Goal: Information Seeking & Learning: Find specific fact

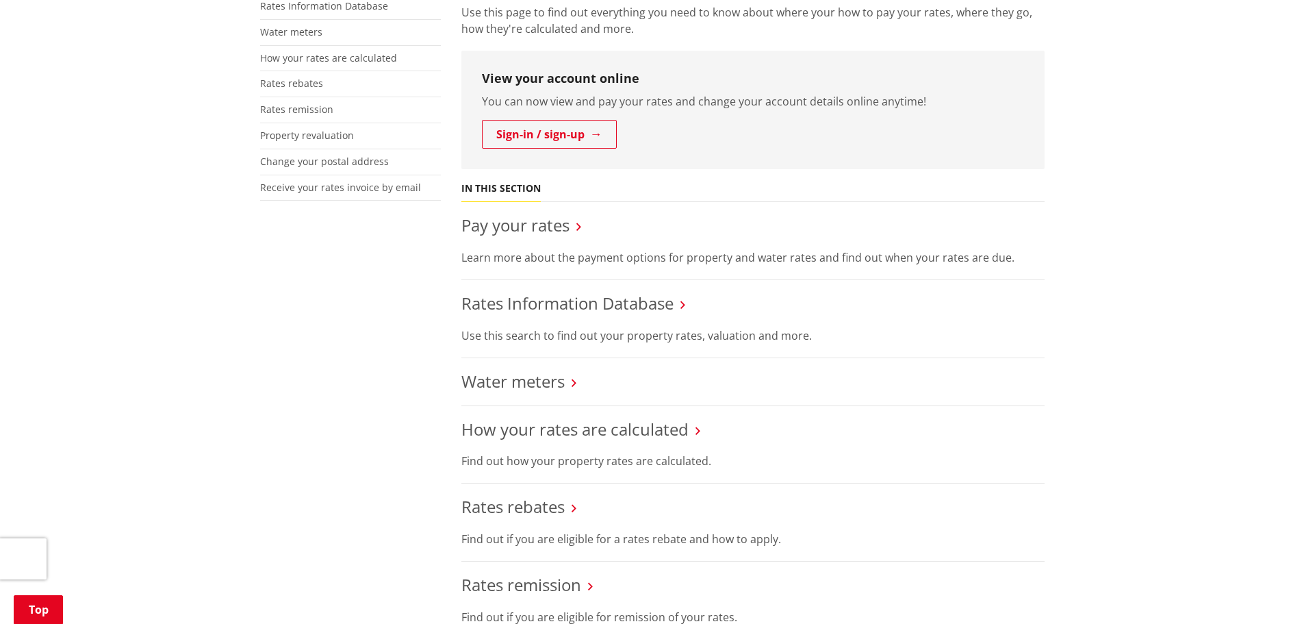
scroll to position [342, 0]
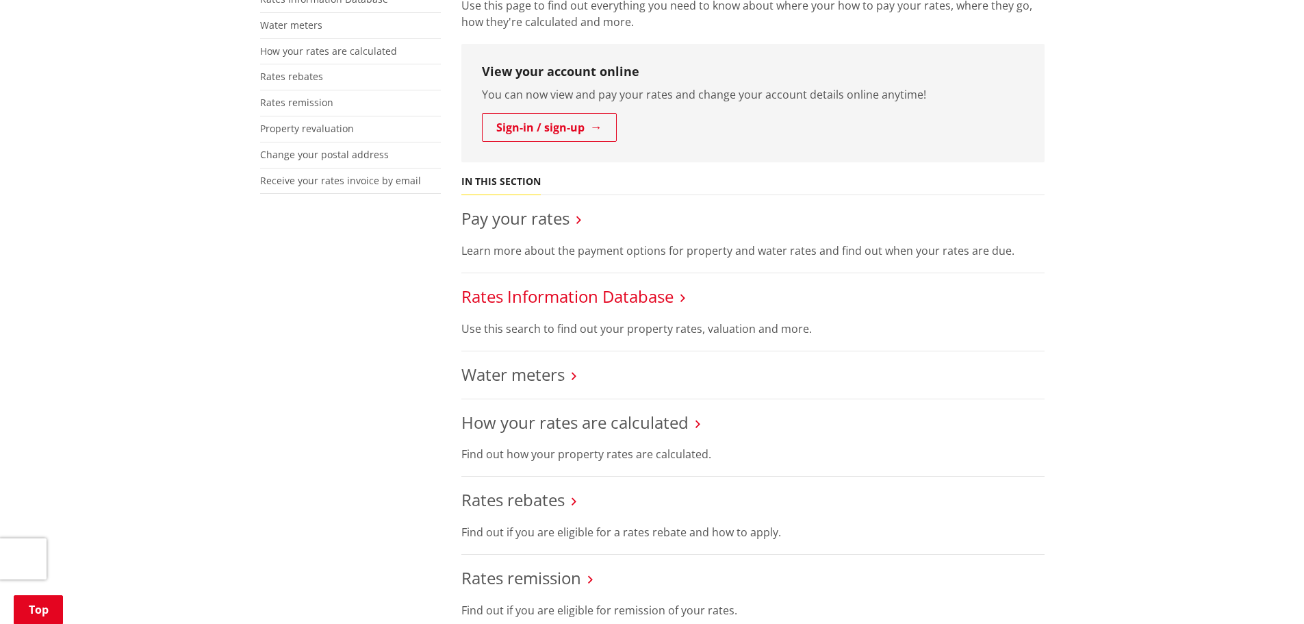
click at [590, 294] on link "Rates Information Database" at bounding box center [567, 296] width 212 height 23
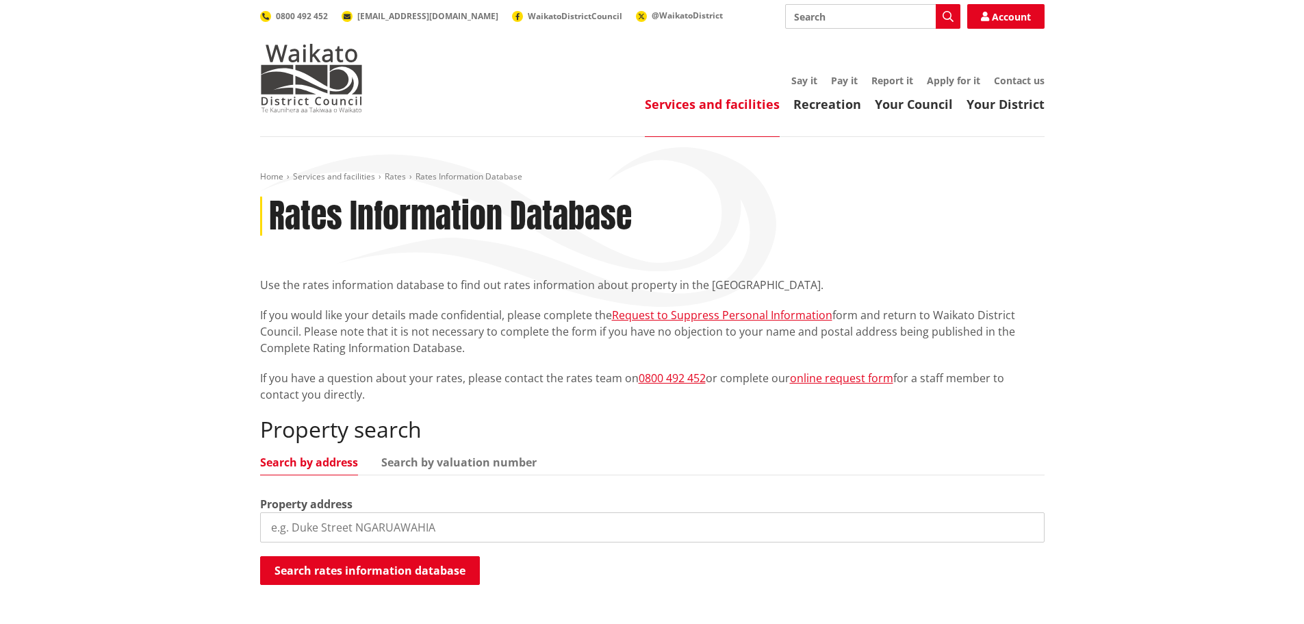
click at [355, 535] on input "search" at bounding box center [652, 527] width 785 height 30
paste input "[STREET_ADDRESS]"
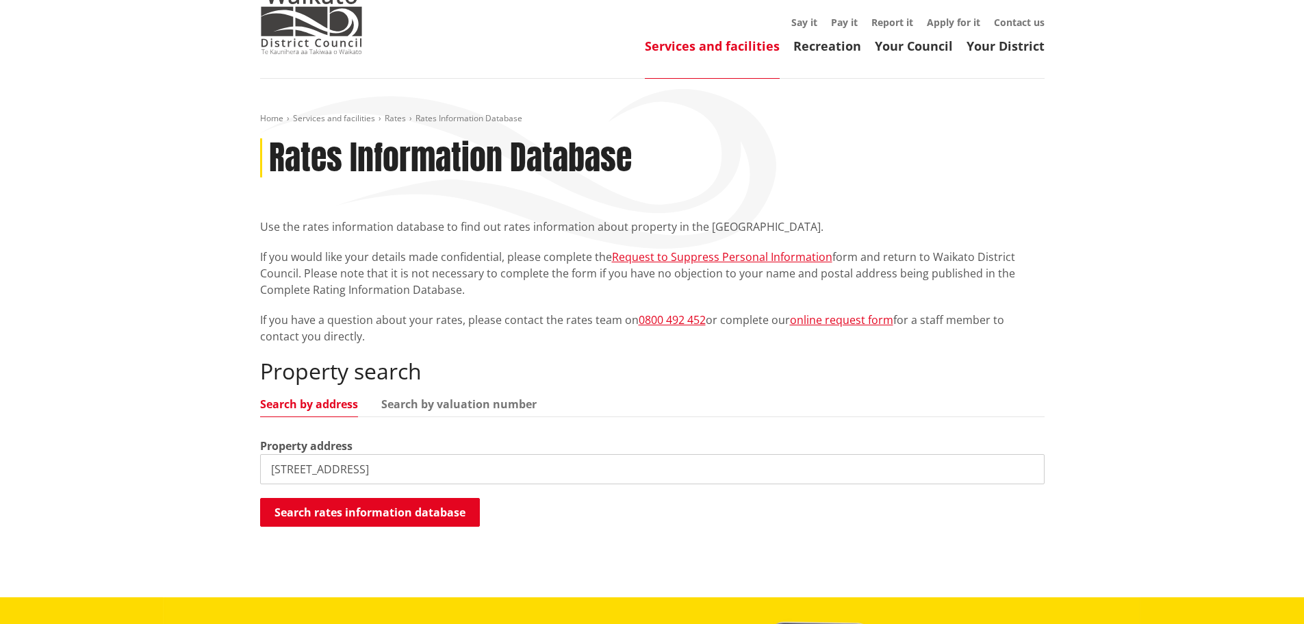
scroll to position [137, 0]
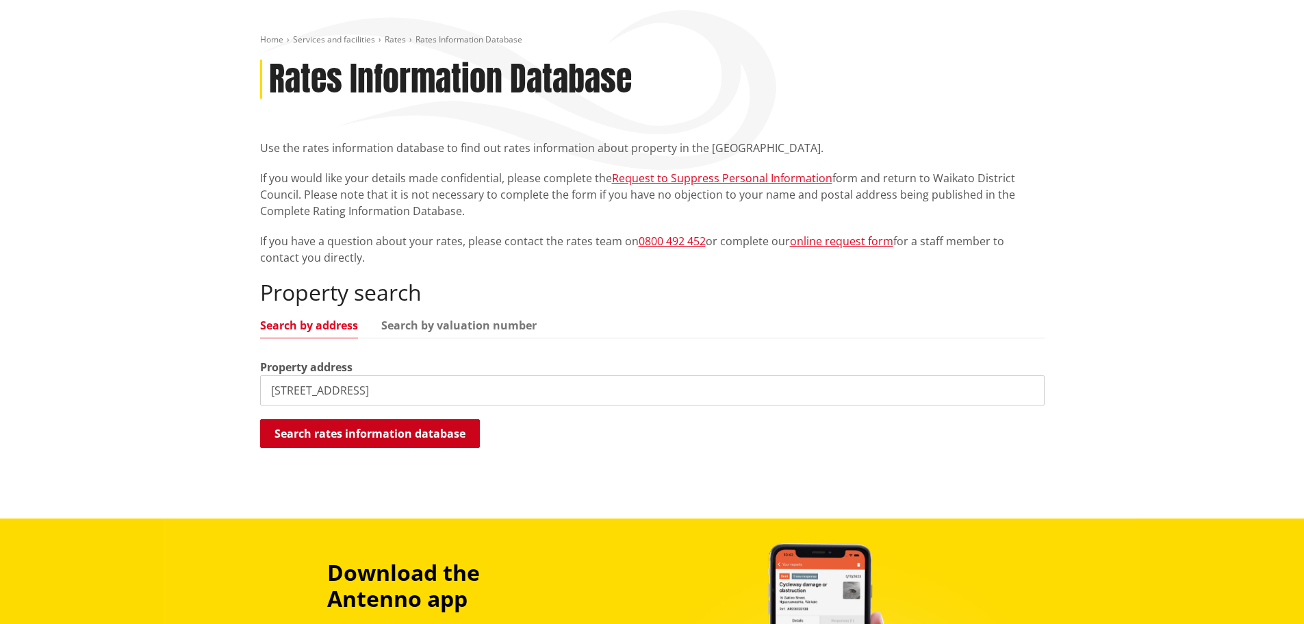
type input "[STREET_ADDRESS]"
click at [425, 435] on button "Search rates information database" at bounding box center [370, 433] width 220 height 29
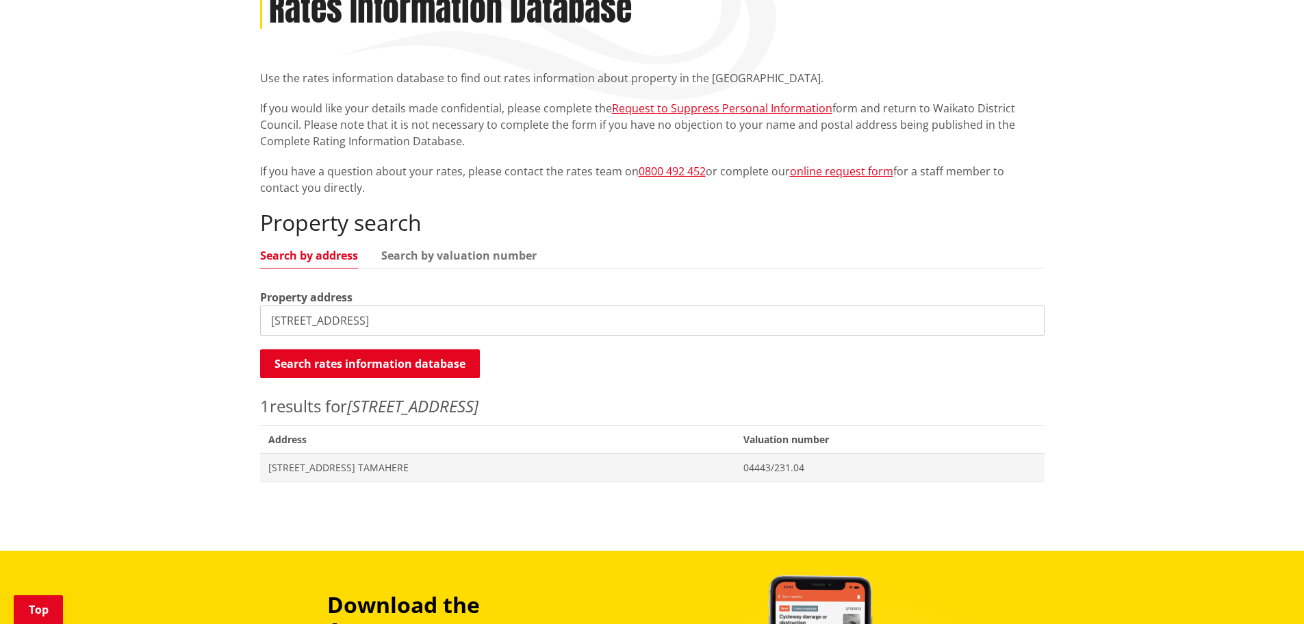
scroll to position [274, 0]
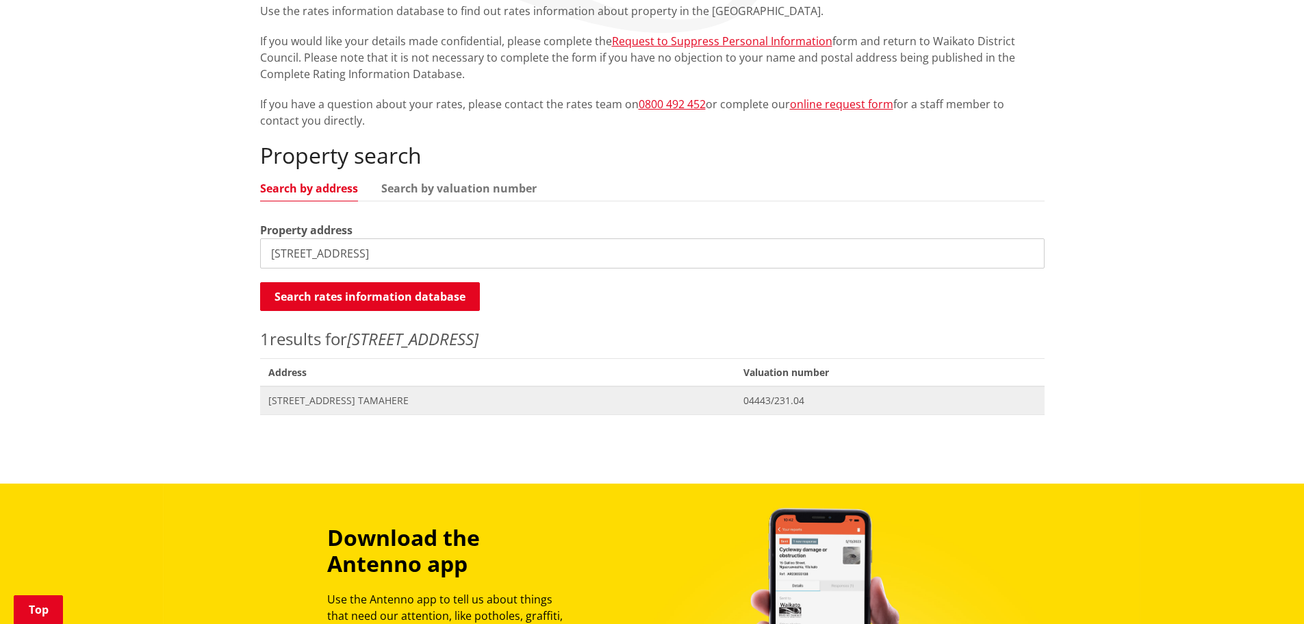
click at [375, 401] on span "[STREET_ADDRESS] TAMAHERE" at bounding box center [497, 401] width 459 height 14
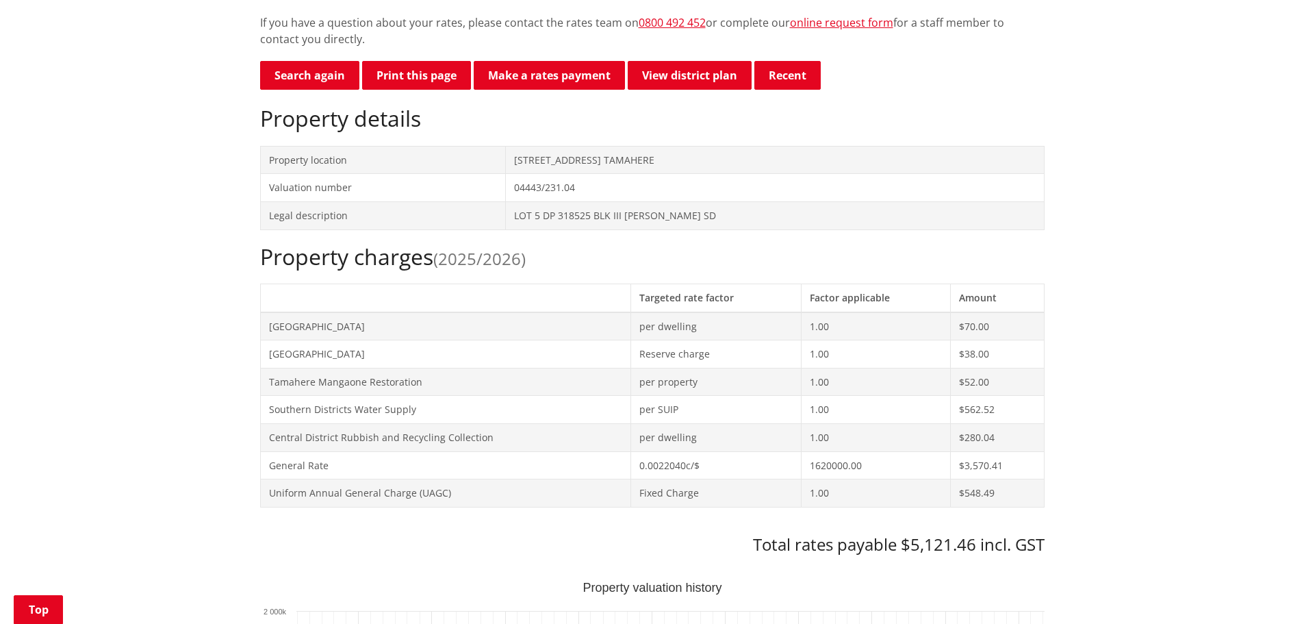
scroll to position [502, 0]
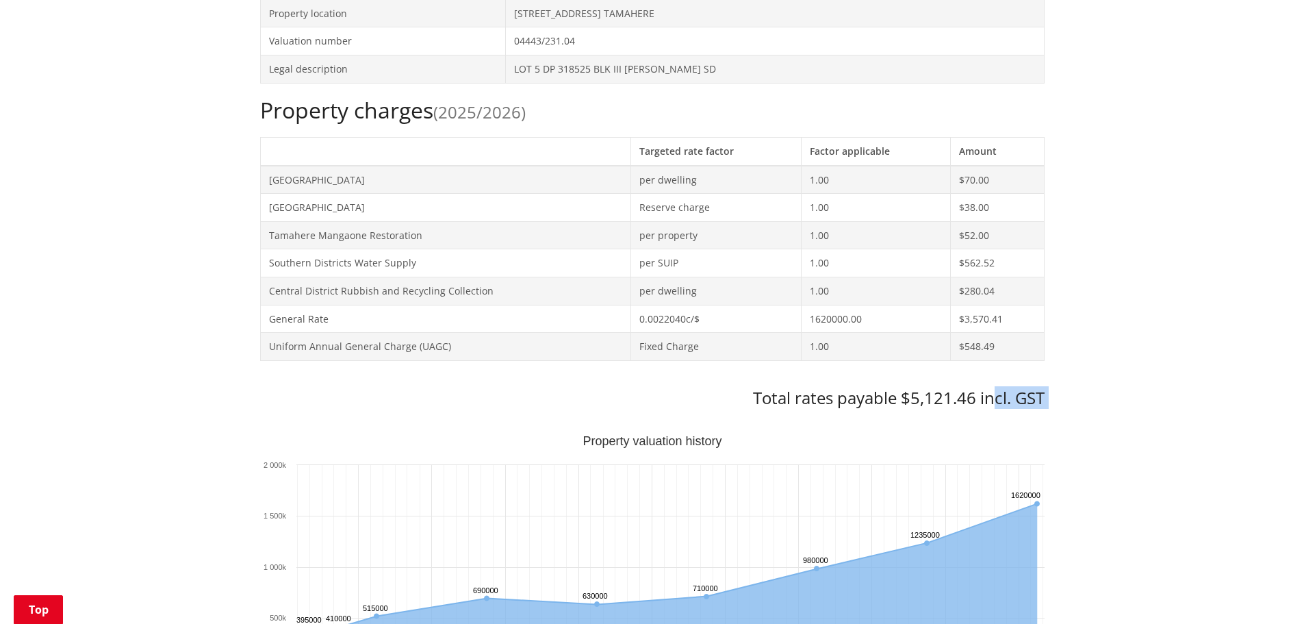
click at [994, 392] on h3 "Total rates payable $5,121.46 incl. GST" at bounding box center [652, 398] width 785 height 20
drag, startPoint x: 951, startPoint y: 398, endPoint x: 757, endPoint y: 407, distance: 194.0
click at [757, 407] on h3 "Total rates payable $5,121.46 incl. GST" at bounding box center [652, 398] width 785 height 20
drag, startPoint x: 757, startPoint y: 407, endPoint x: 767, endPoint y: 404, distance: 10.0
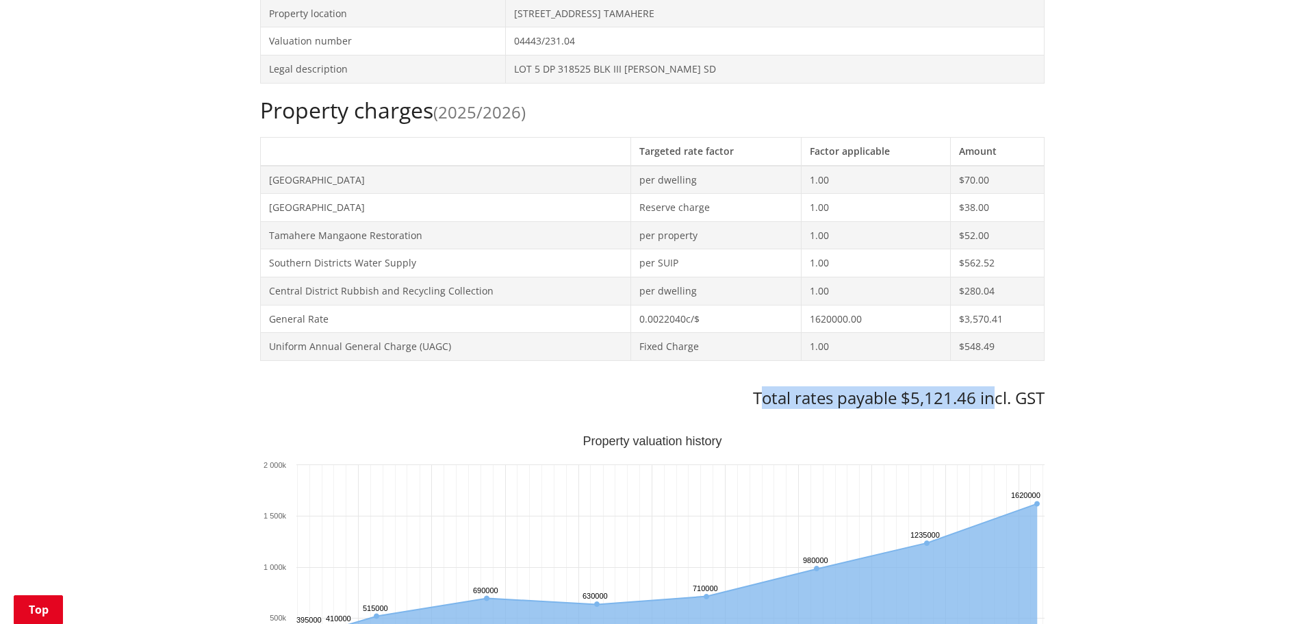
click at [759, 406] on h3 "Total rates payable $5,121.46 incl. GST" at bounding box center [652, 398] width 785 height 20
click at [1052, 399] on div "Home Services and facilities Rates Rates Information Database Rates Information…" at bounding box center [652, 570] width 805 height 1802
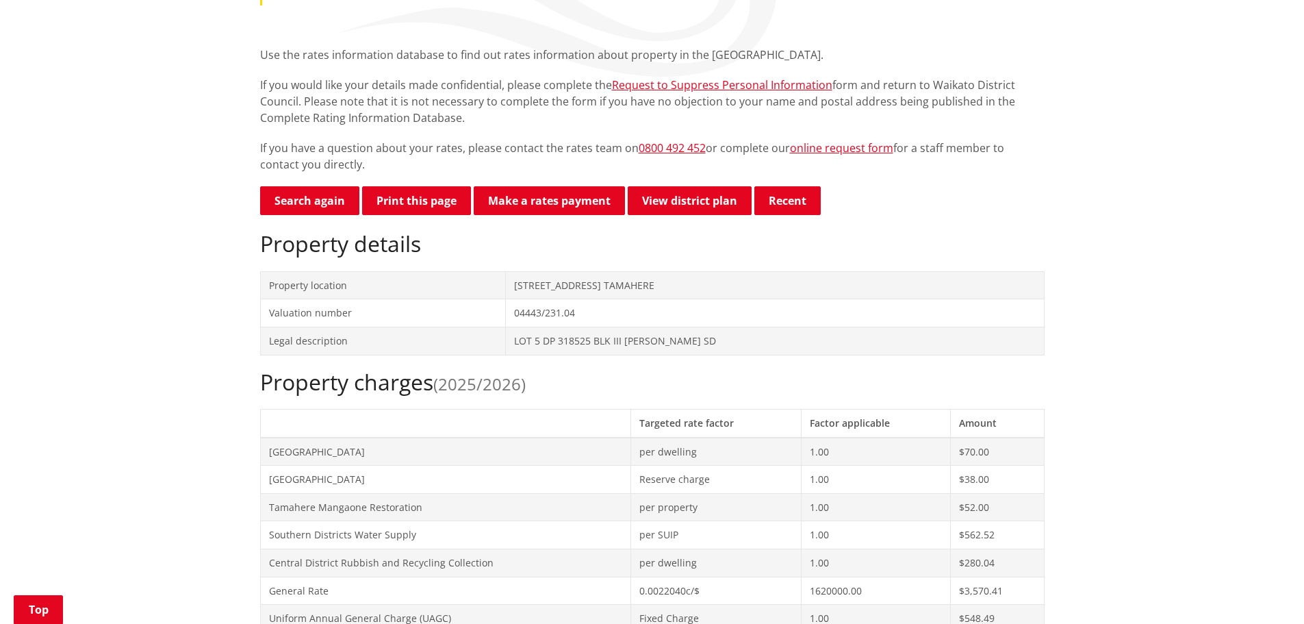
scroll to position [296, 0]
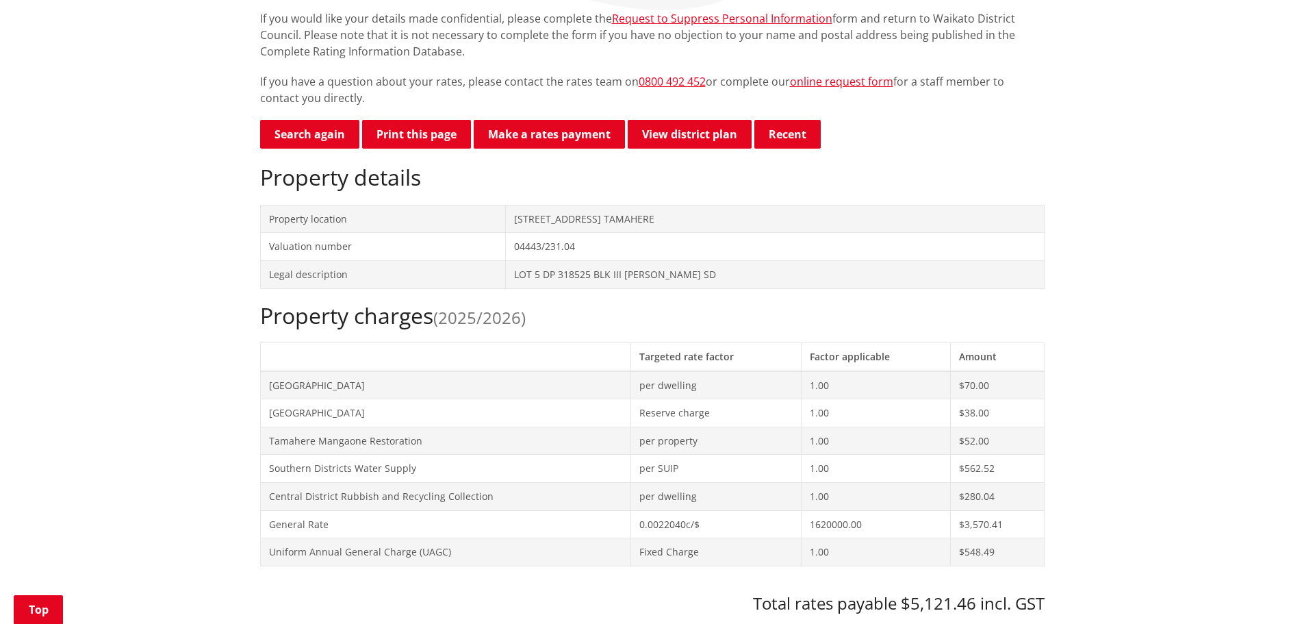
drag, startPoint x: 427, startPoint y: 131, endPoint x: 246, endPoint y: 194, distance: 191.4
click at [427, 130] on button "Print this page" at bounding box center [416, 134] width 109 height 29
click at [970, 129] on p "Search again Print this page Make a rates payment View district plan Recent" at bounding box center [652, 135] width 785 height 31
